Goal: Task Accomplishment & Management: Manage account settings

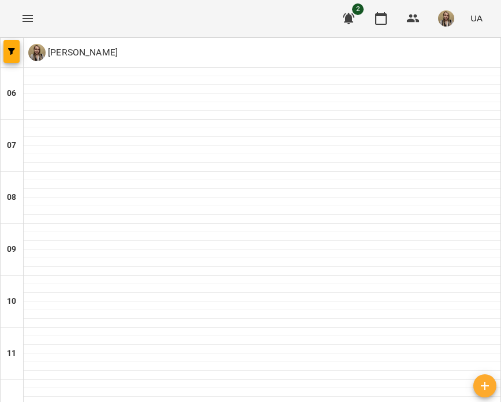
scroll to position [520, 0]
type input "**********"
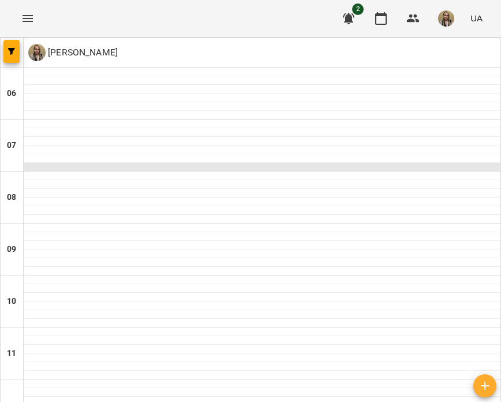
scroll to position [577, 0]
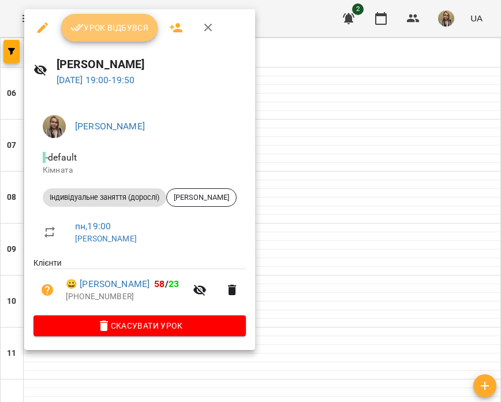
click at [137, 28] on span "Урок відбувся" at bounding box center [109, 28] width 79 height 14
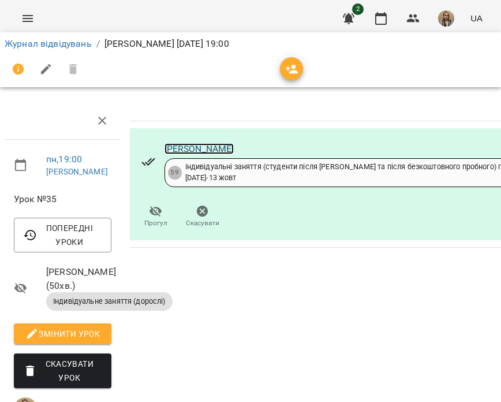
click at [234, 143] on link "[PERSON_NAME]" at bounding box center [200, 148] width 70 height 11
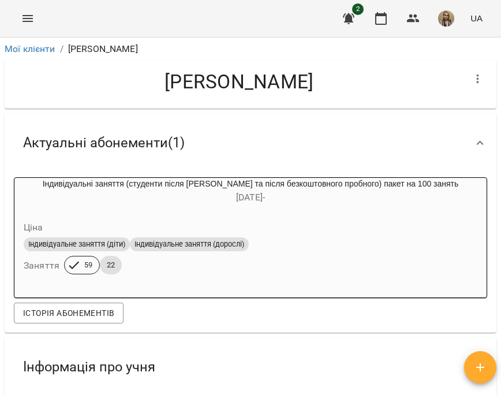
click at [277, 185] on div "Індивідуальні заняття (студенти після вебінару та після безкоштовного пробного)…" at bounding box center [250, 192] width 472 height 28
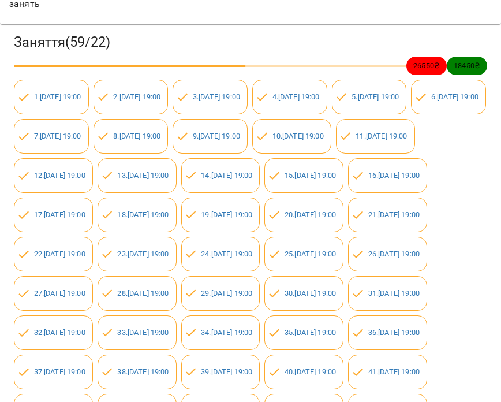
scroll to position [127, 0]
